Goal: Task Accomplishment & Management: Manage account settings

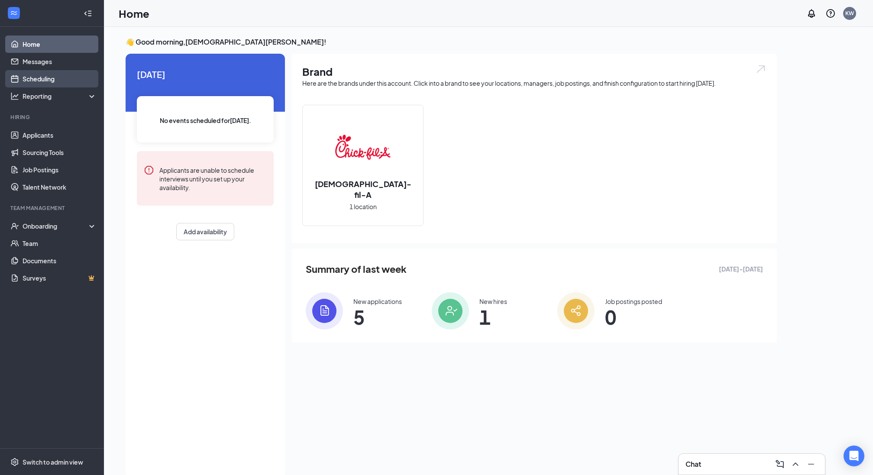
click at [37, 81] on link "Scheduling" at bounding box center [60, 78] width 74 height 17
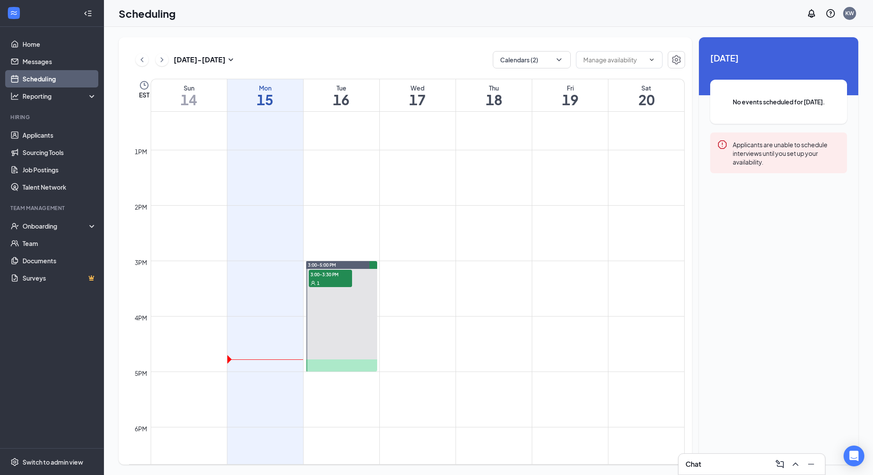
scroll to position [690, 0]
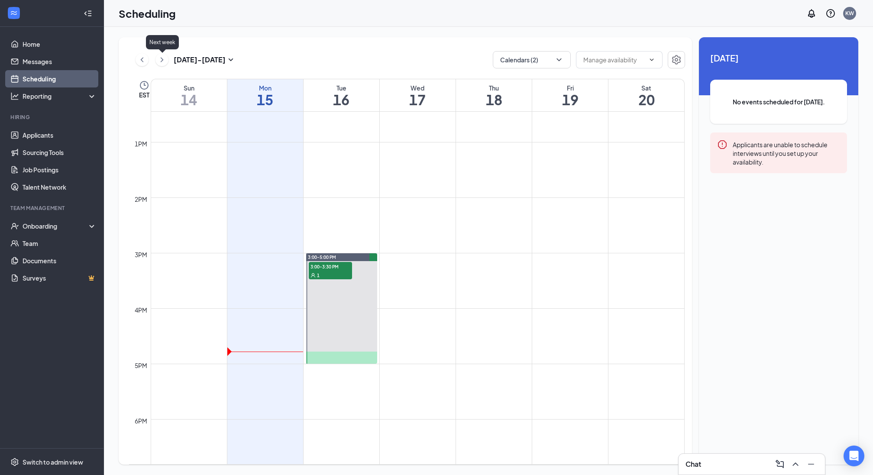
click at [161, 60] on icon "ChevronRight" at bounding box center [162, 59] width 3 height 5
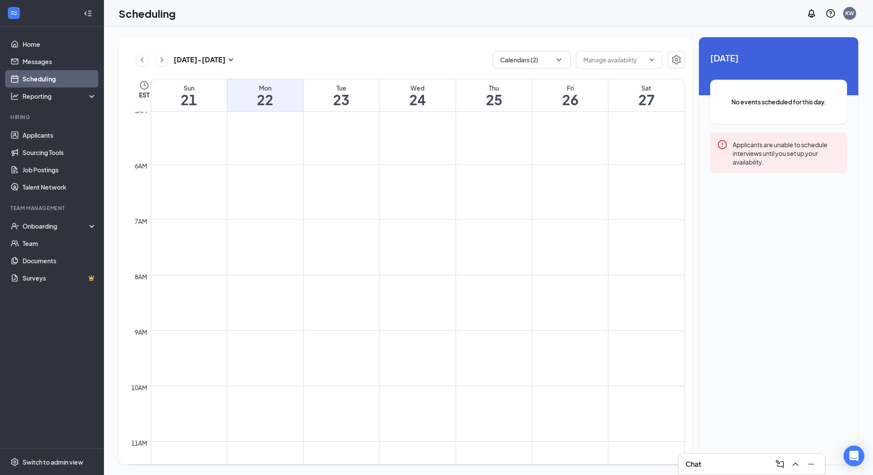
scroll to position [147, 0]
click at [669, 63] on button "button" at bounding box center [675, 59] width 17 height 17
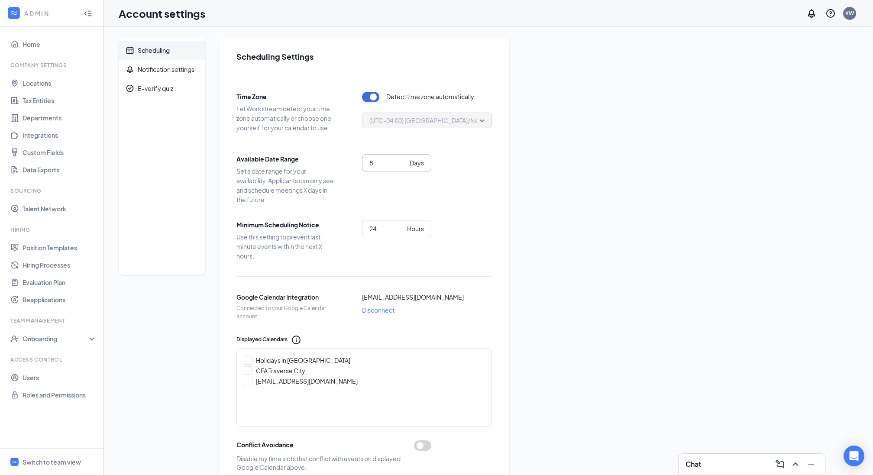
type input "8"
click at [403, 161] on input "8" at bounding box center [387, 163] width 37 height 10
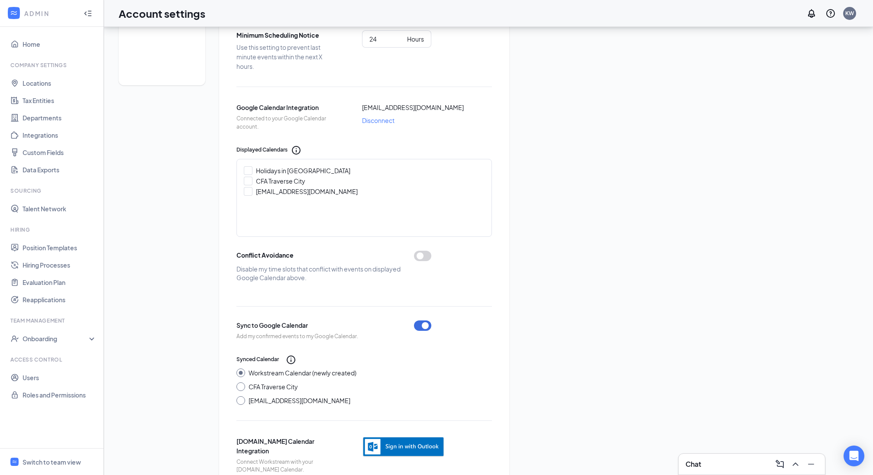
scroll to position [212, 0]
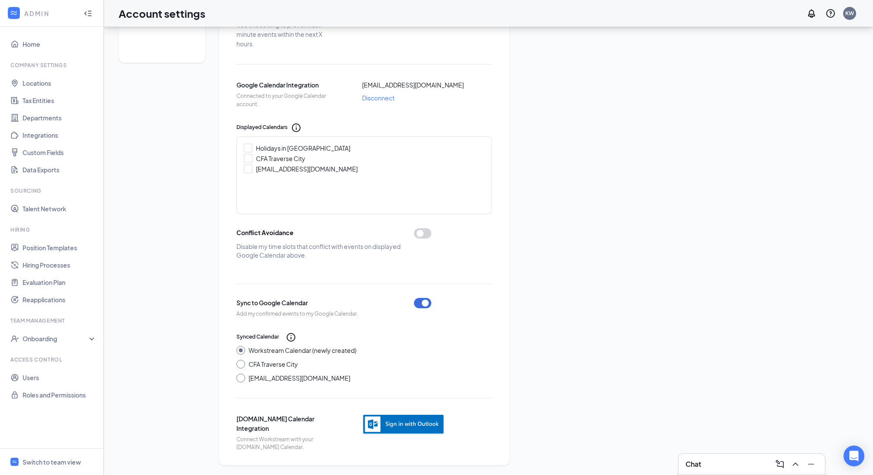
click at [191, 276] on div "Scheduling Notification settings E-verify quiz" at bounding box center [162, 145] width 87 height 640
click at [48, 461] on div "Switch to team view" at bounding box center [52, 462] width 58 height 9
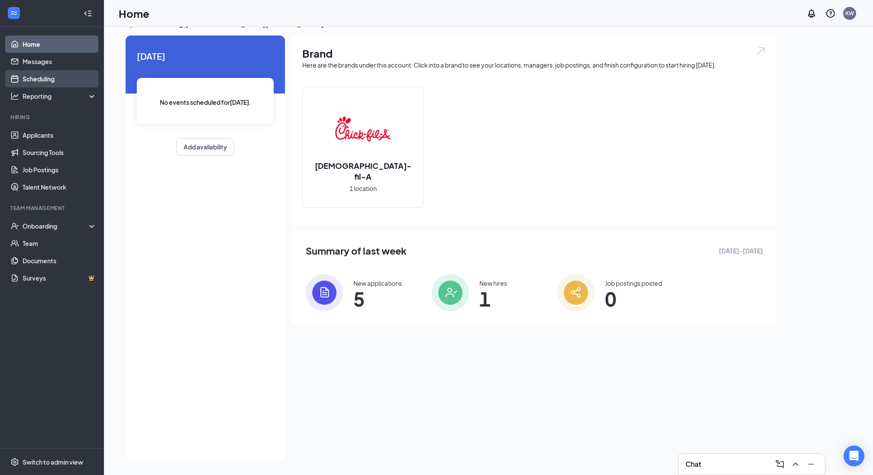
click at [52, 77] on link "Scheduling" at bounding box center [60, 78] width 74 height 17
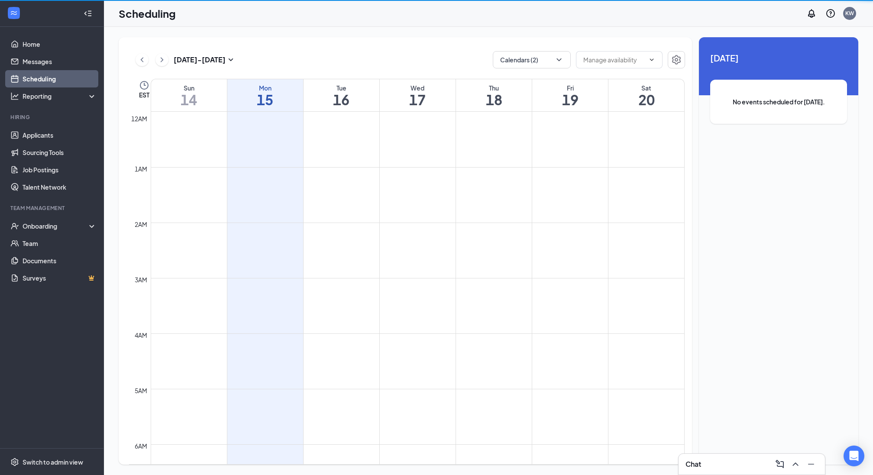
scroll to position [426, 0]
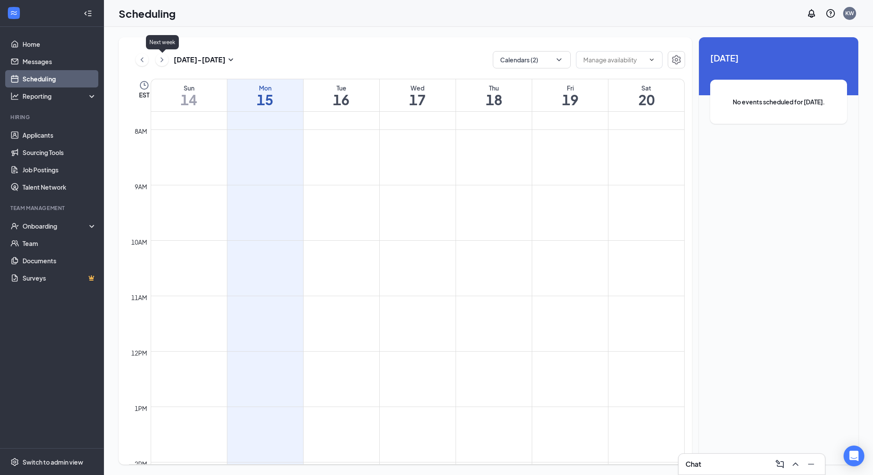
click at [160, 58] on icon "ChevronRight" at bounding box center [162, 60] width 9 height 10
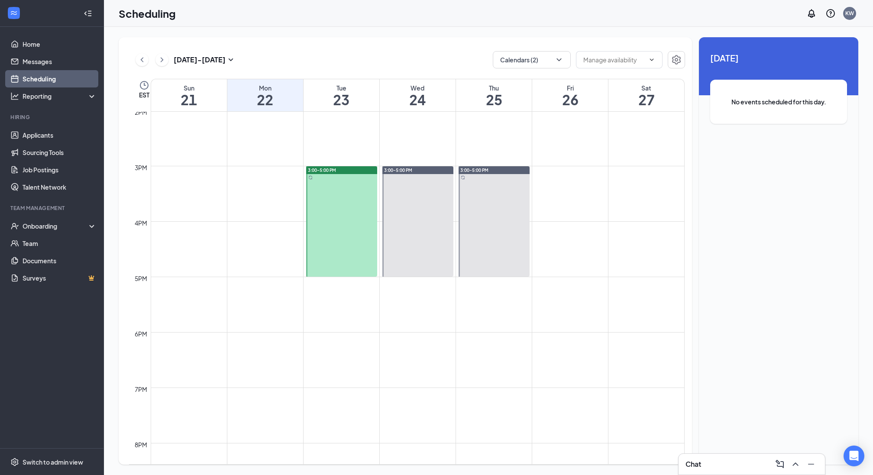
scroll to position [777, 0]
click at [43, 135] on link "Applicants" at bounding box center [60, 134] width 74 height 17
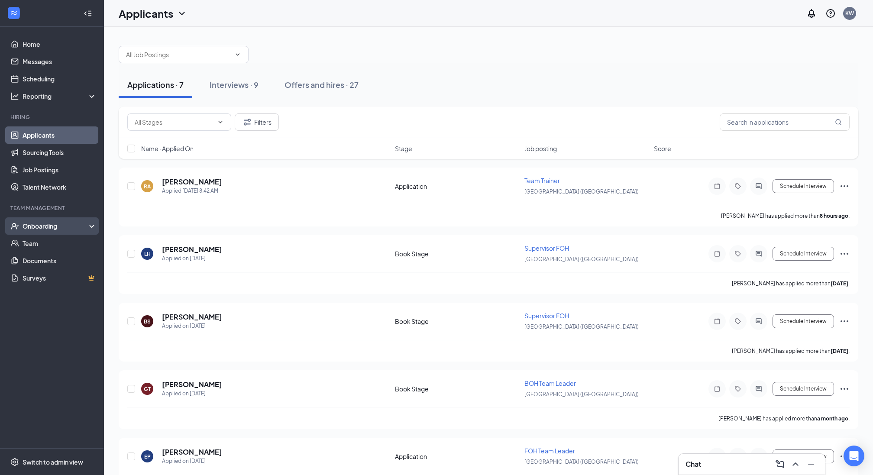
click at [40, 226] on div "Onboarding" at bounding box center [56, 226] width 67 height 9
click at [37, 245] on link "Overview" at bounding box center [60, 243] width 74 height 17
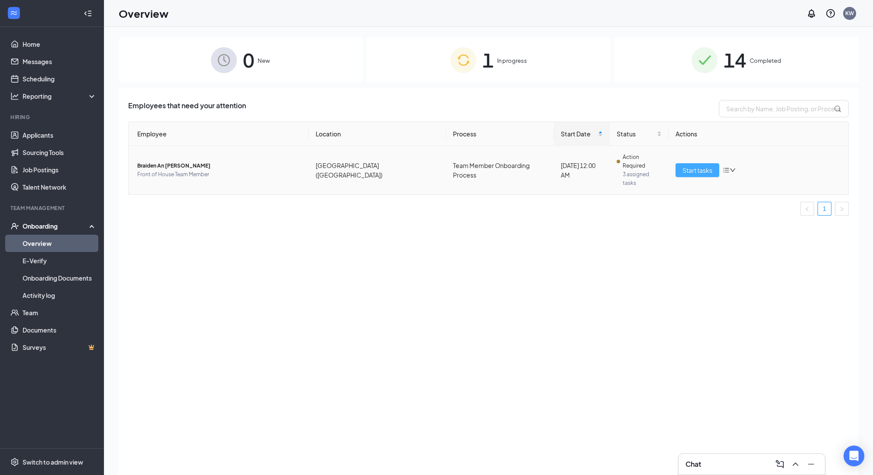
click at [695, 165] on span "Start tasks" at bounding box center [697, 170] width 30 height 10
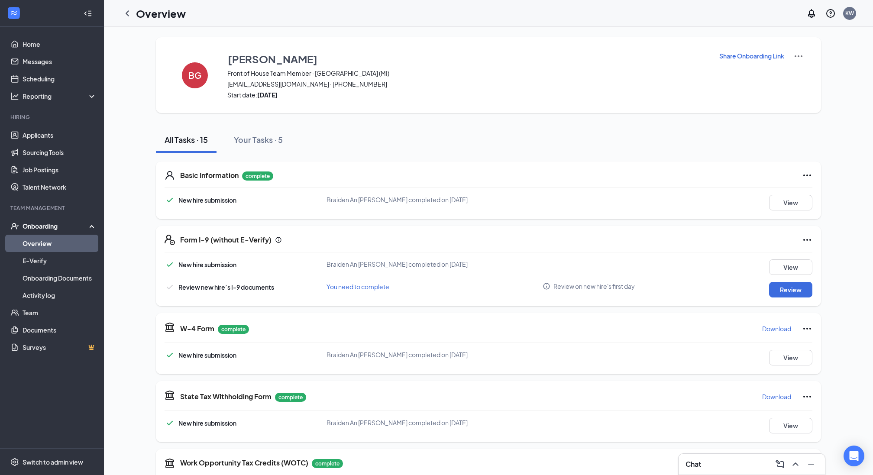
click at [714, 464] on div "Chat" at bounding box center [751, 464] width 132 height 14
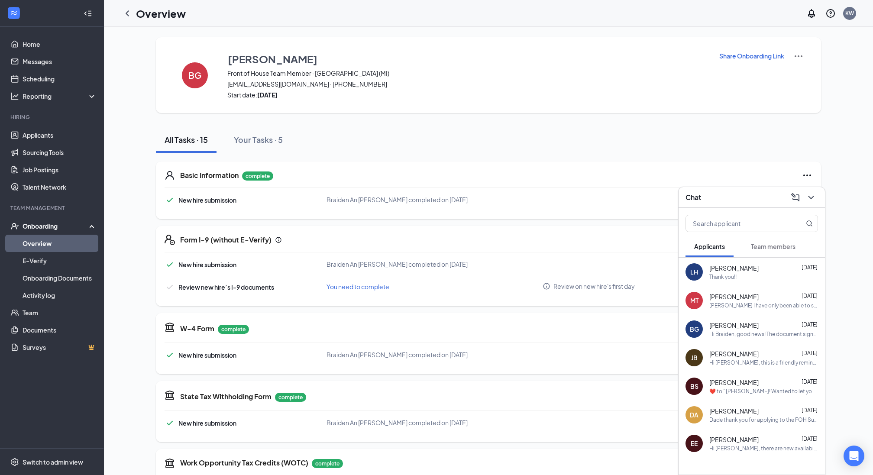
click at [715, 245] on span "Applicants" at bounding box center [709, 246] width 31 height 8
click at [753, 244] on span "Team members" at bounding box center [773, 246] width 45 height 8
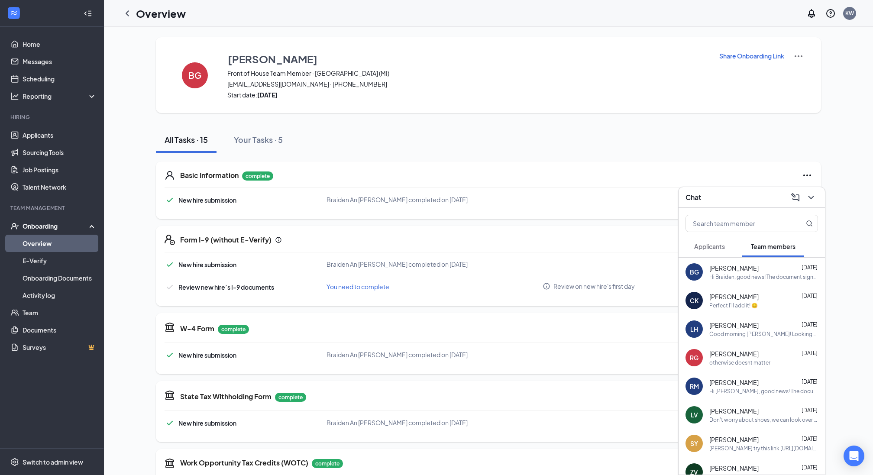
click at [721, 245] on span "Applicants" at bounding box center [709, 246] width 31 height 8
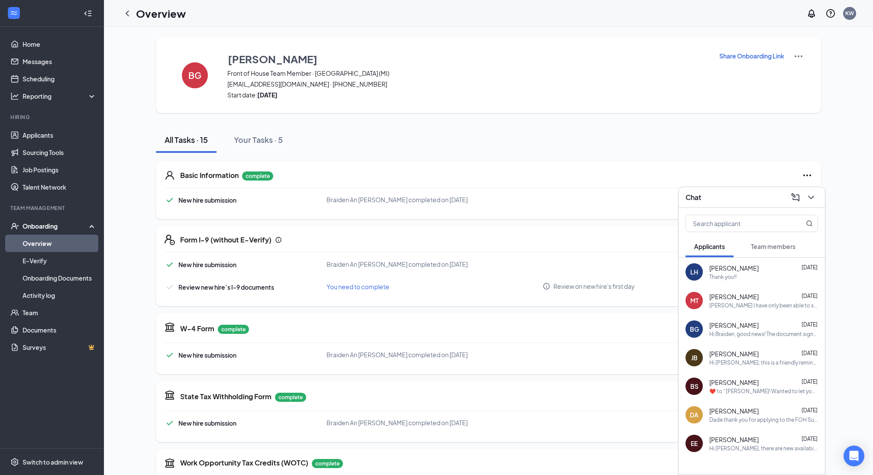
click at [842, 227] on div "BG [PERSON_NAME] Front of House Team Member · [GEOGRAPHIC_DATA] ([GEOGRAPHIC_DA…" at bounding box center [488, 462] width 739 height 851
click at [814, 197] on icon "ChevronDown" at bounding box center [811, 197] width 10 height 10
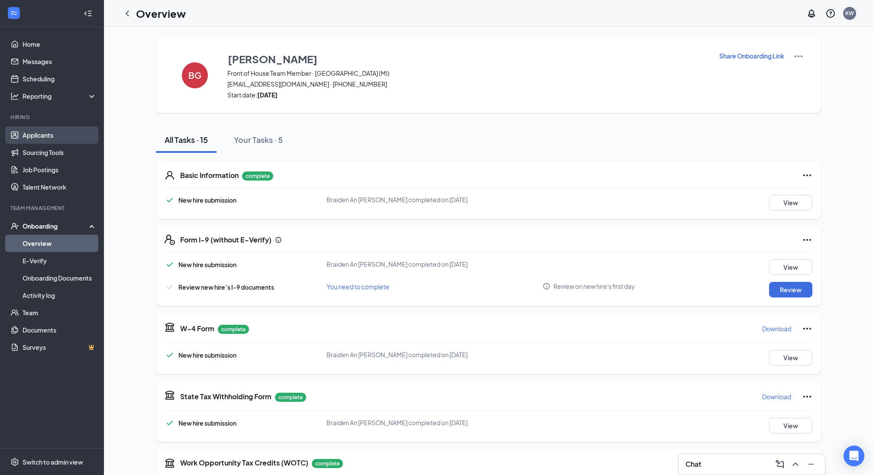
click at [37, 140] on link "Applicants" at bounding box center [60, 134] width 74 height 17
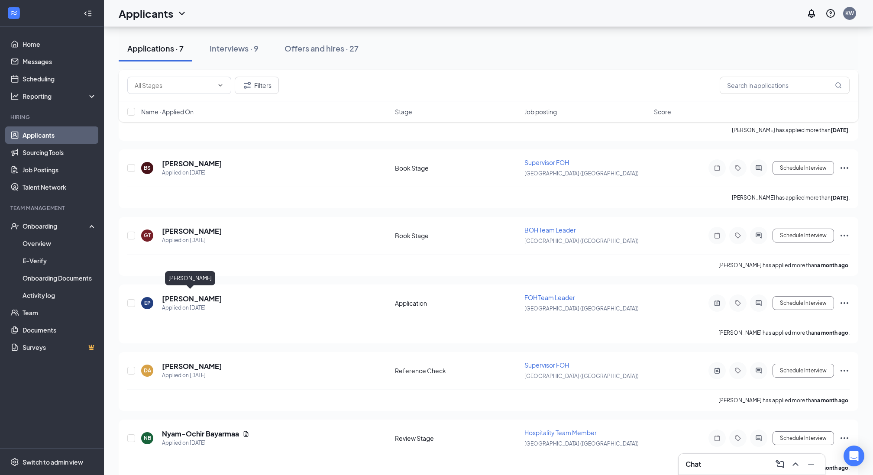
scroll to position [161, 0]
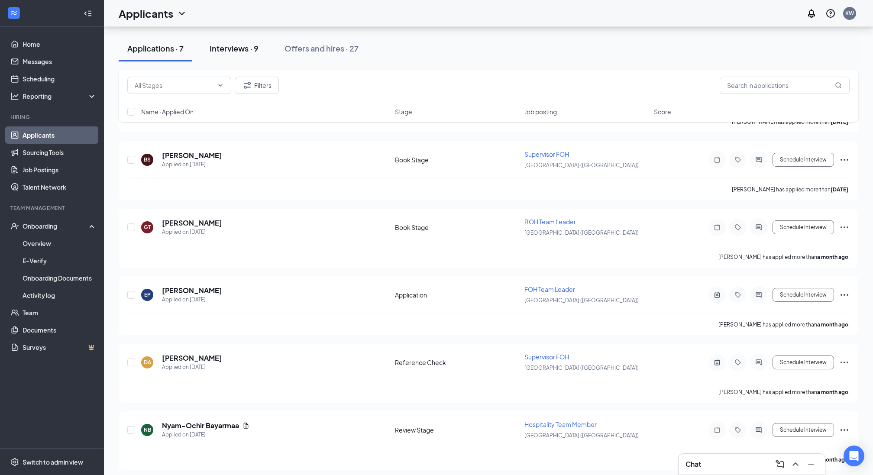
click at [242, 39] on button "Interviews · 9" at bounding box center [234, 48] width 66 height 26
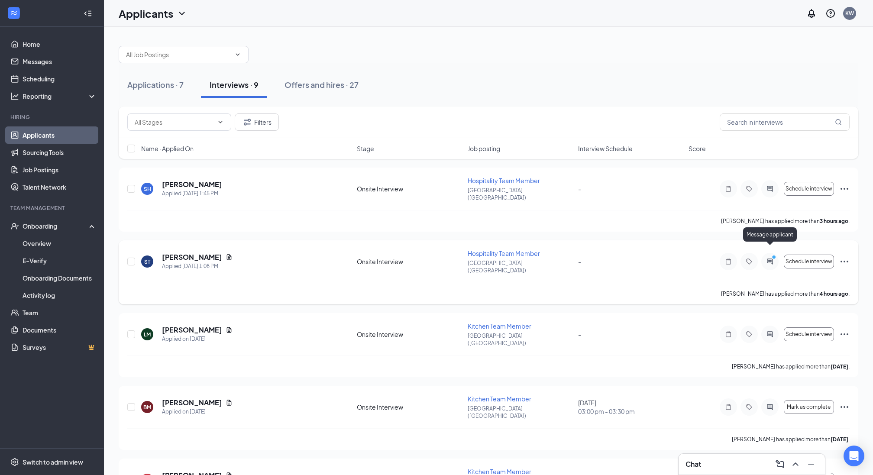
click at [773, 255] on icon "PrimaryDot" at bounding box center [775, 258] width 10 height 7
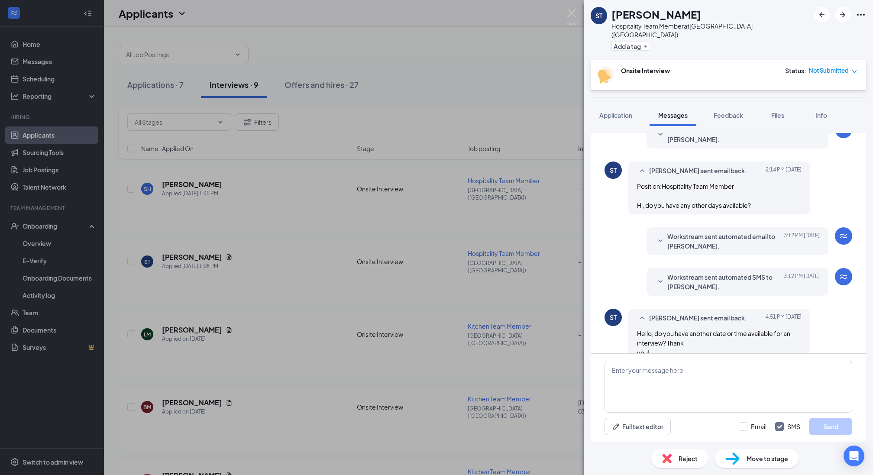
scroll to position [224, 0]
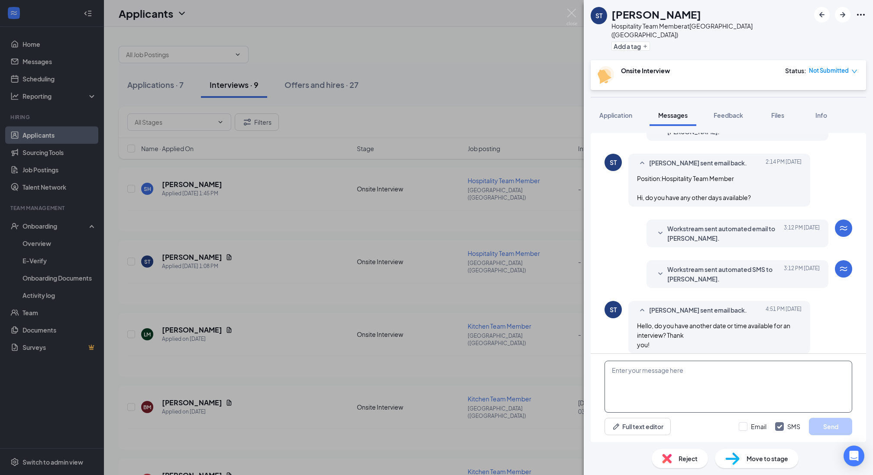
click at [670, 382] on textarea at bounding box center [728, 387] width 248 height 52
type textarea "I"
drag, startPoint x: 625, startPoint y: 380, endPoint x: 603, endPoint y: 380, distance: 22.9
click at [603, 380] on div "[DATE] 3:30, 4 or 4:30 [DATE] 23rd 3, 3:30, 4, 4:30 [DATE] 24th 3, 3:30, 4: 4:3…" at bounding box center [727, 398] width 275 height 88
click at [774, 400] on textarea "[DATE] 3:30, 4 or 4:30 [DATE] 23rd 3, 3:30, 4, 4:30 [DATE] 24th 3, 3:30, 4: 4:30" at bounding box center [728, 387] width 248 height 52
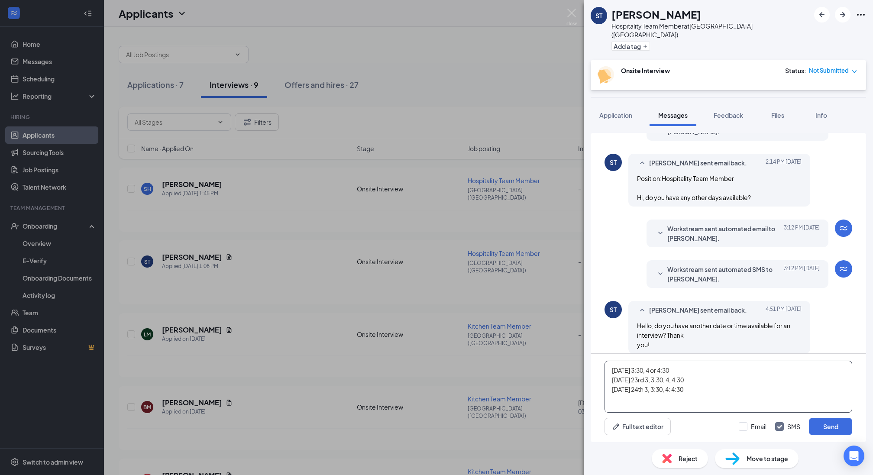
click at [641, 370] on textarea "[DATE] 3:30, 4 or 4:30 [DATE] 23rd 3, 3:30, 4, 4:30 [DATE] 24th 3, 3:30, 4: 4:30" at bounding box center [728, 387] width 248 height 52
drag, startPoint x: 640, startPoint y: 371, endPoint x: 660, endPoint y: 364, distance: 20.9
click at [645, 369] on textarea "[DATE] 16th 3:30, 4 or 4:30 [DATE] 23rd 3, 3:30, 4, 4:30 [DATE] 24th 3, 3:30, 4…" at bounding box center [728, 387] width 248 height 52
type textarea "[DATE] the 16th 3:30, 4 or 4:30 [DATE] 23rd 3, 3:30, 4, 4:30 [DATE] 24th 3, 3:3…"
click at [827, 427] on button "Send" at bounding box center [830, 426] width 43 height 17
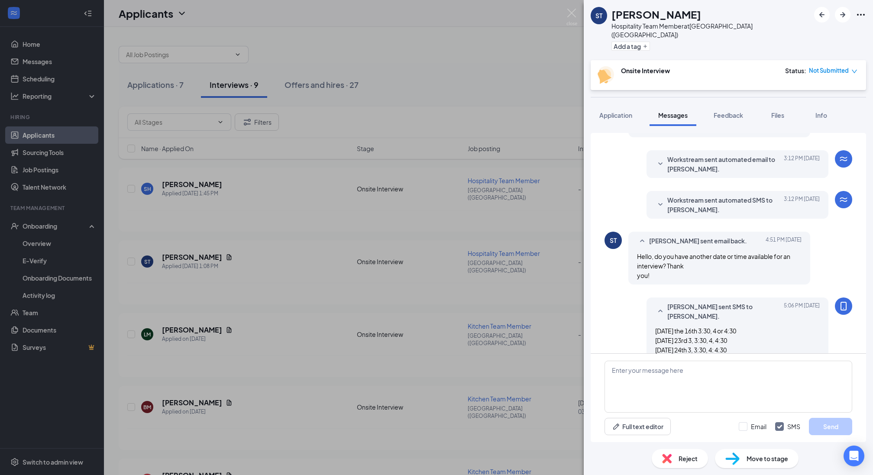
scroll to position [299, 0]
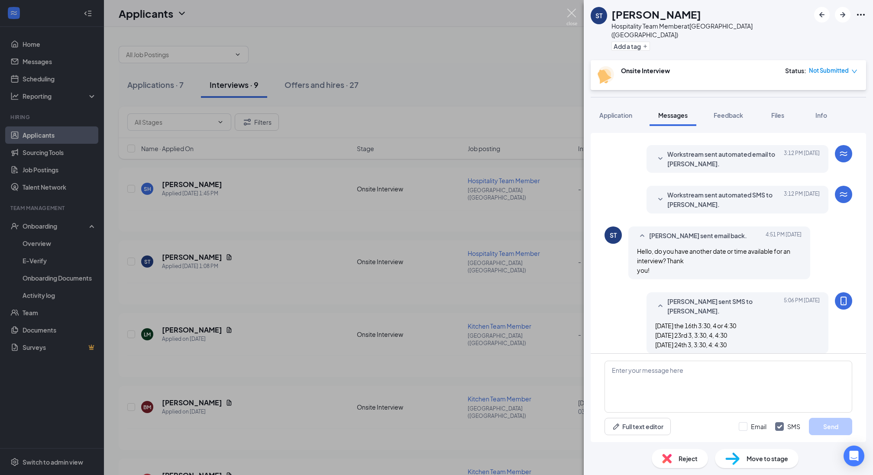
click at [570, 15] on img at bounding box center [571, 17] width 11 height 17
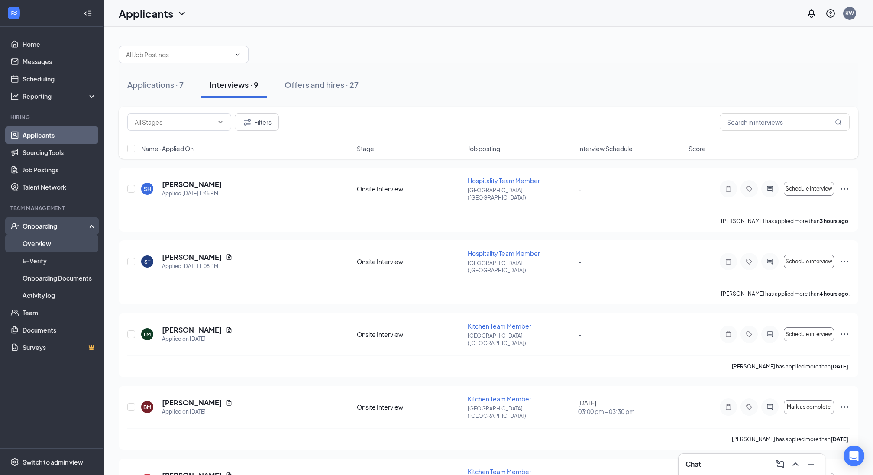
click at [46, 242] on link "Overview" at bounding box center [60, 243] width 74 height 17
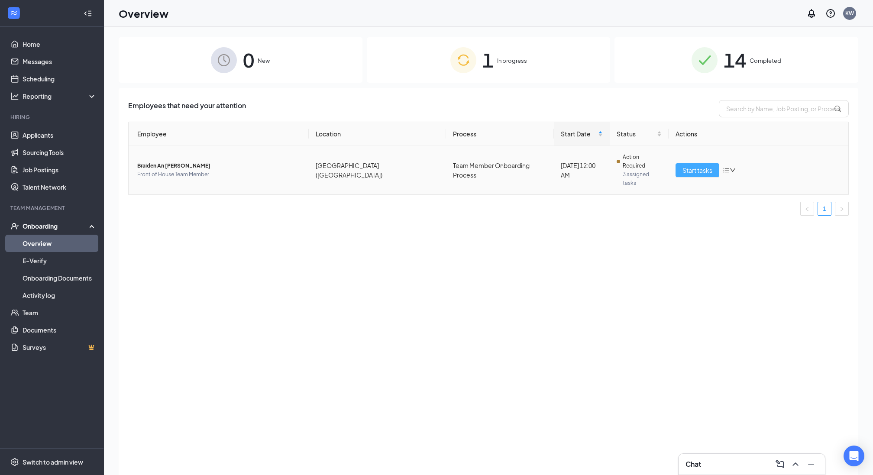
click at [713, 164] on button "Start tasks" at bounding box center [697, 170] width 44 height 14
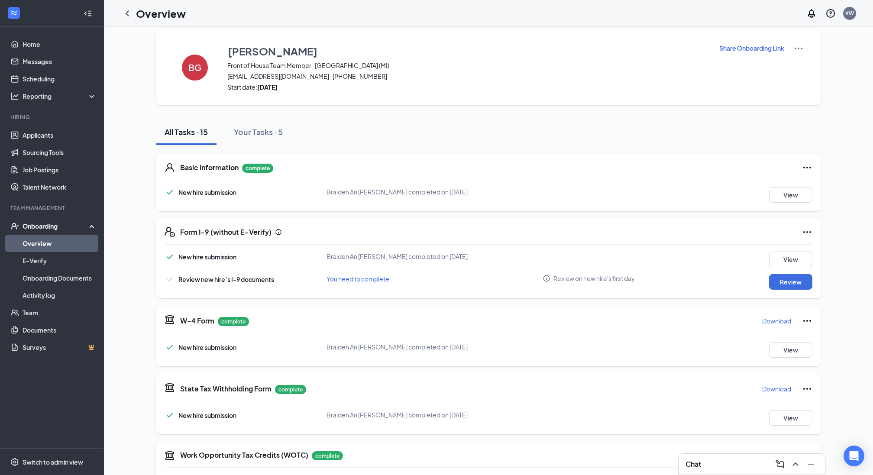
scroll to position [9, 0]
